Goal: Transaction & Acquisition: Download file/media

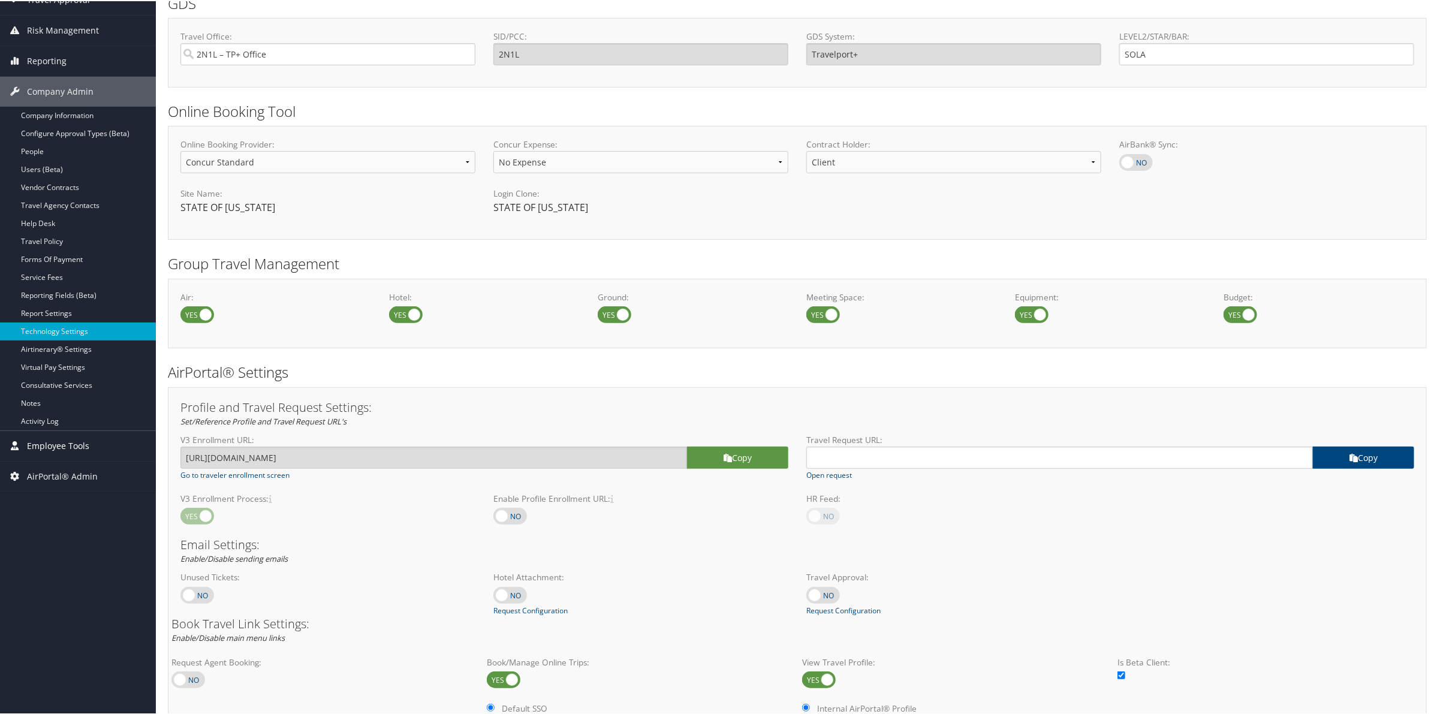
scroll to position [150, 0]
click at [77, 490] on span "AirPortal® Admin" at bounding box center [62, 476] width 71 height 30
click at [68, 436] on span "Employee Tools" at bounding box center [58, 446] width 62 height 30
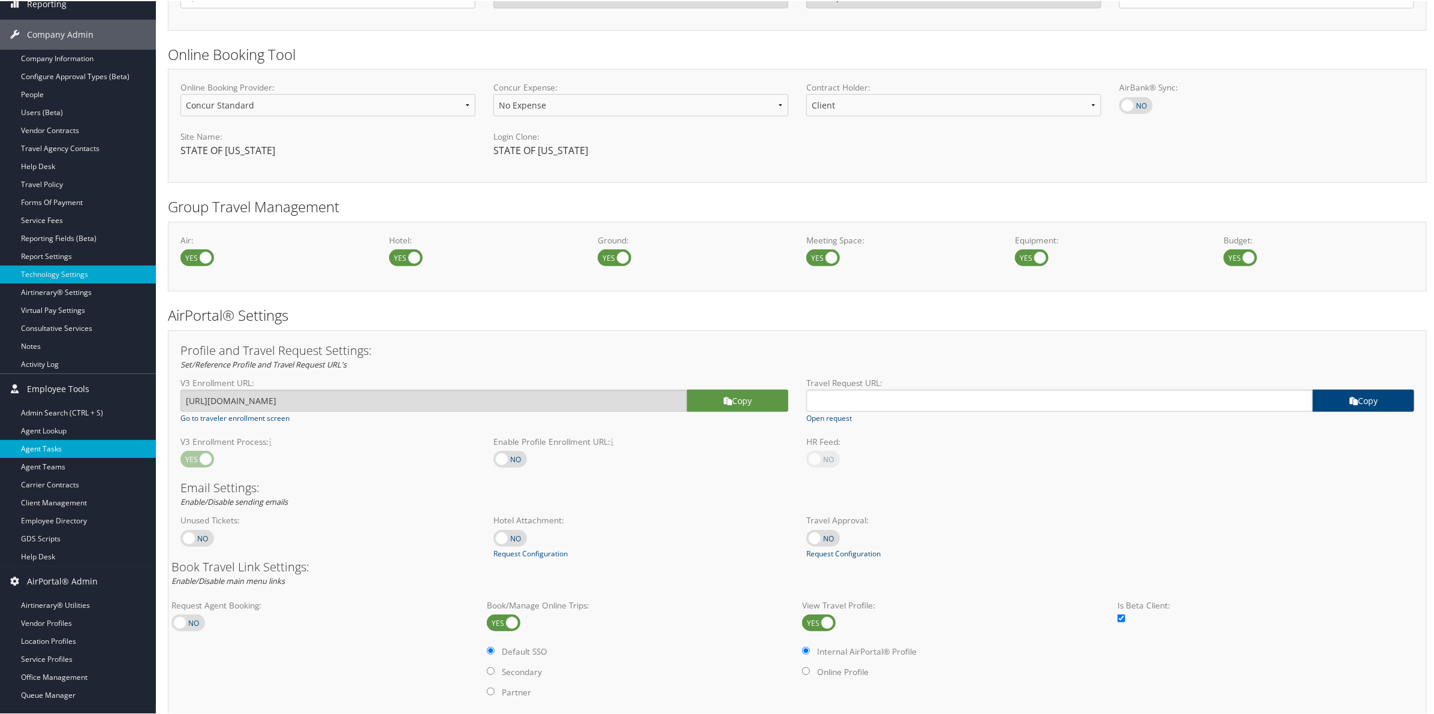
scroll to position [375, 0]
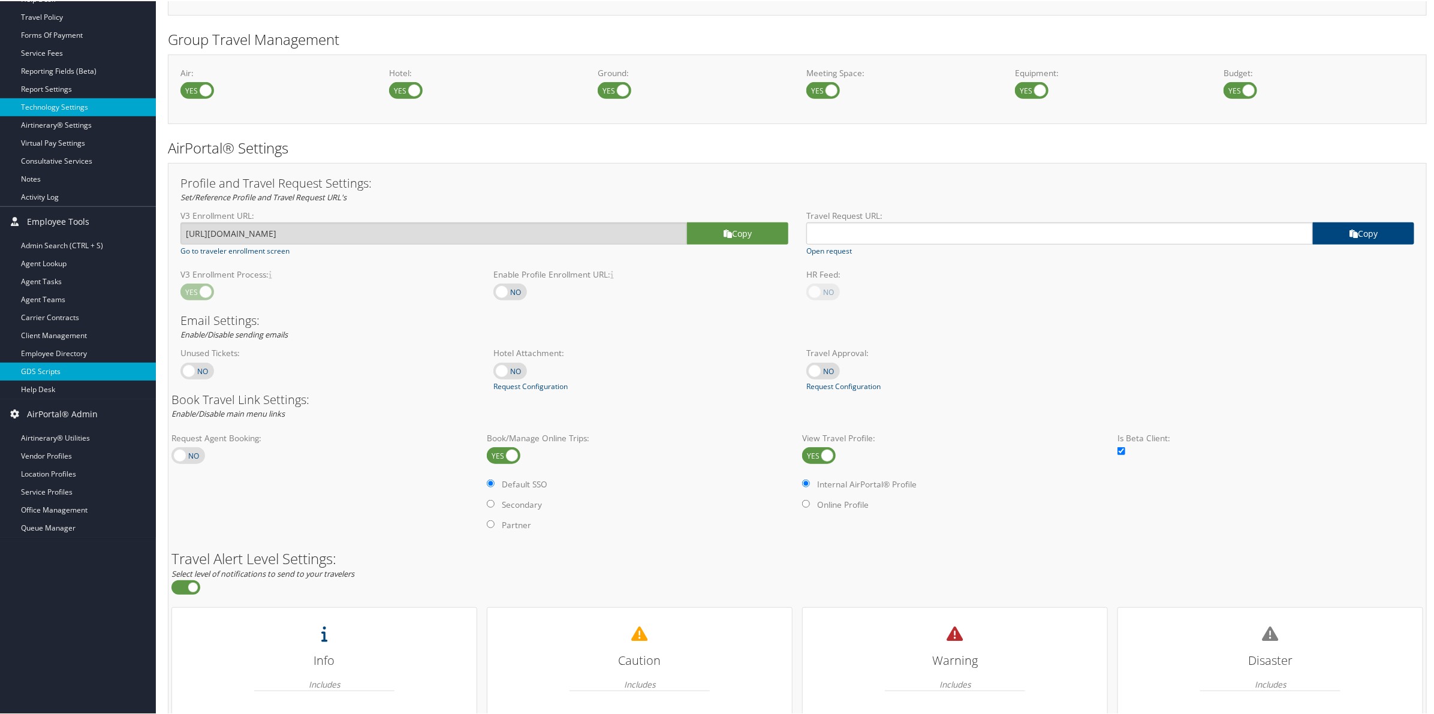
click at [51, 372] on link "GDS Scripts" at bounding box center [78, 371] width 156 height 18
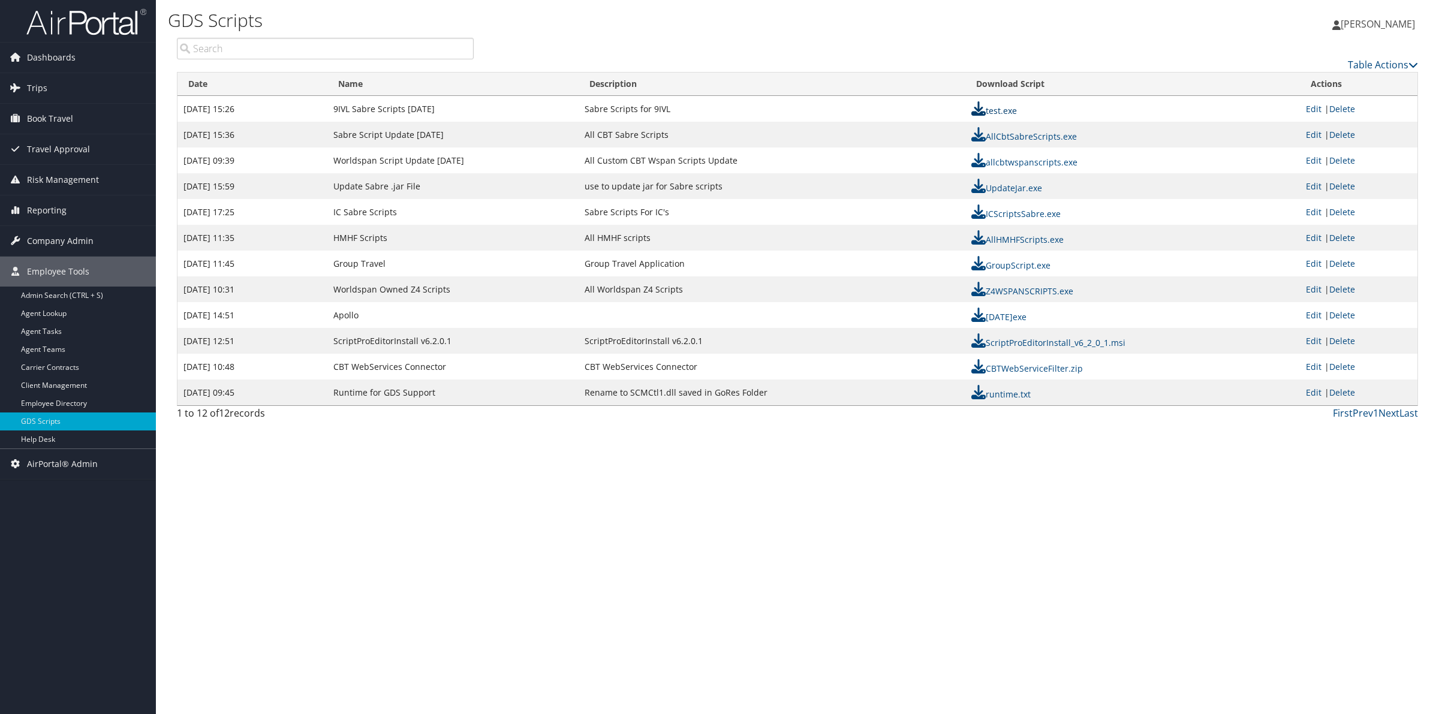
click at [995, 109] on link "test.exe" at bounding box center [994, 110] width 46 height 11
